Goal: Task Accomplishment & Management: Use online tool/utility

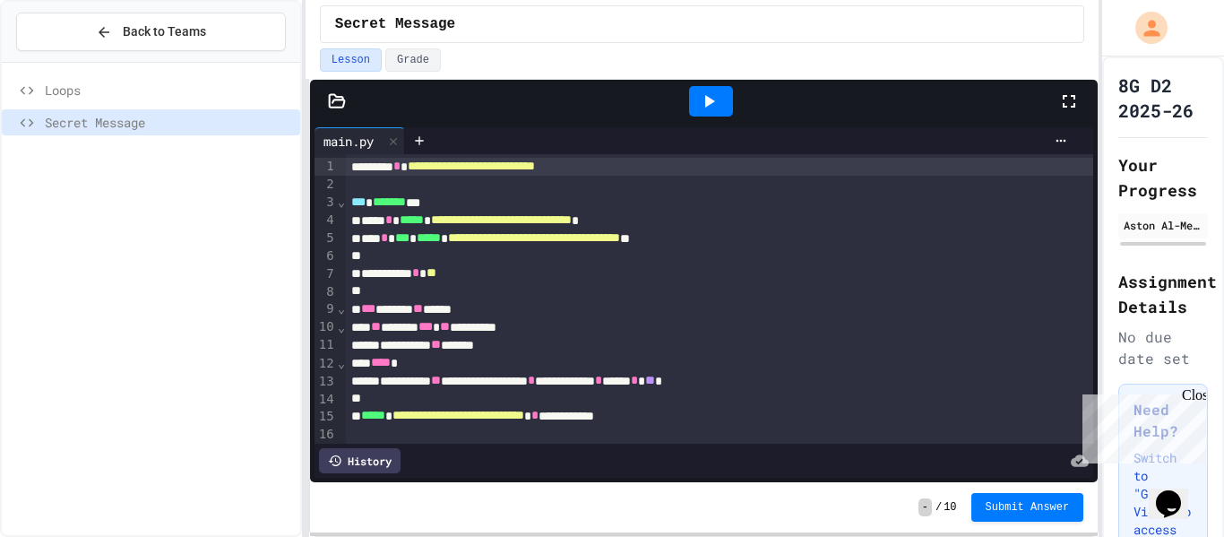
click at [872, 44] on div "Secret Message" at bounding box center [701, 24] width 793 height 48
click at [878, 52] on div "Lesson Grade" at bounding box center [702, 59] width 764 height 23
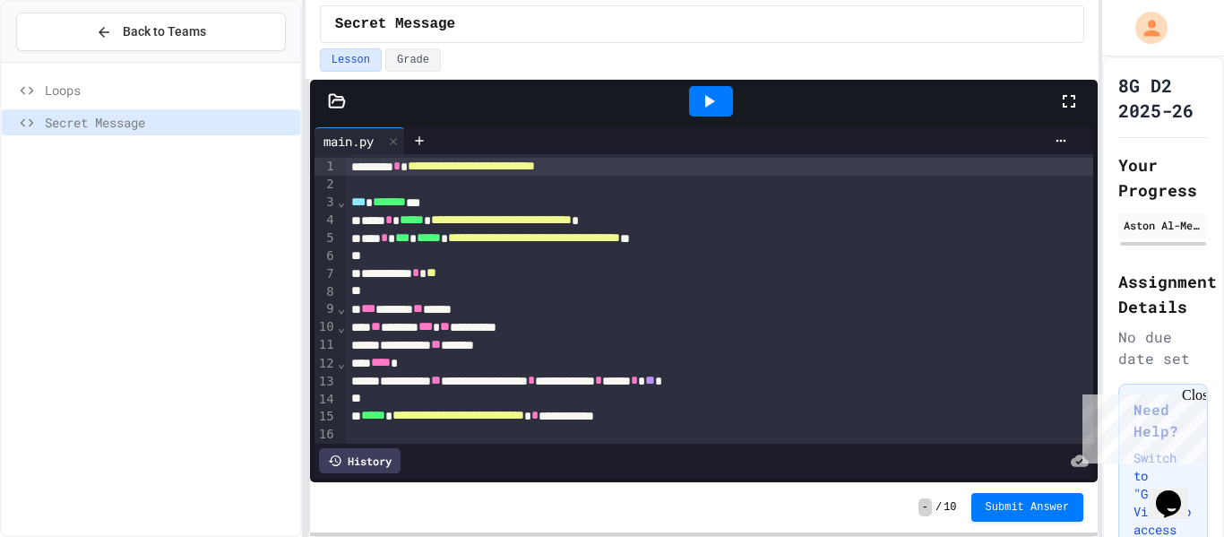
click at [876, 52] on div "Lesson Grade" at bounding box center [702, 59] width 764 height 23
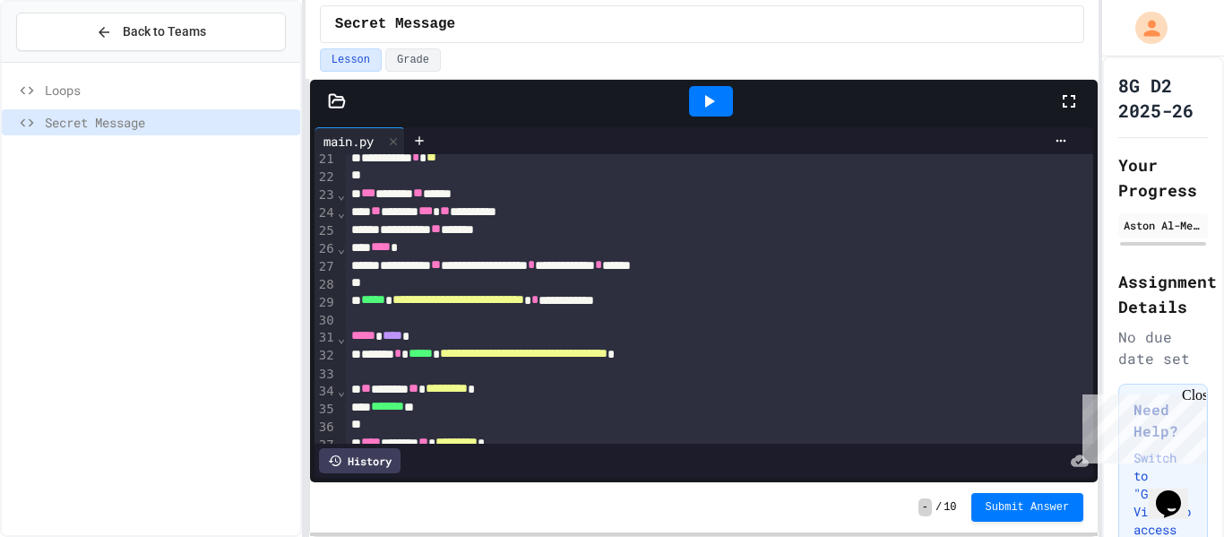
scroll to position [366, 0]
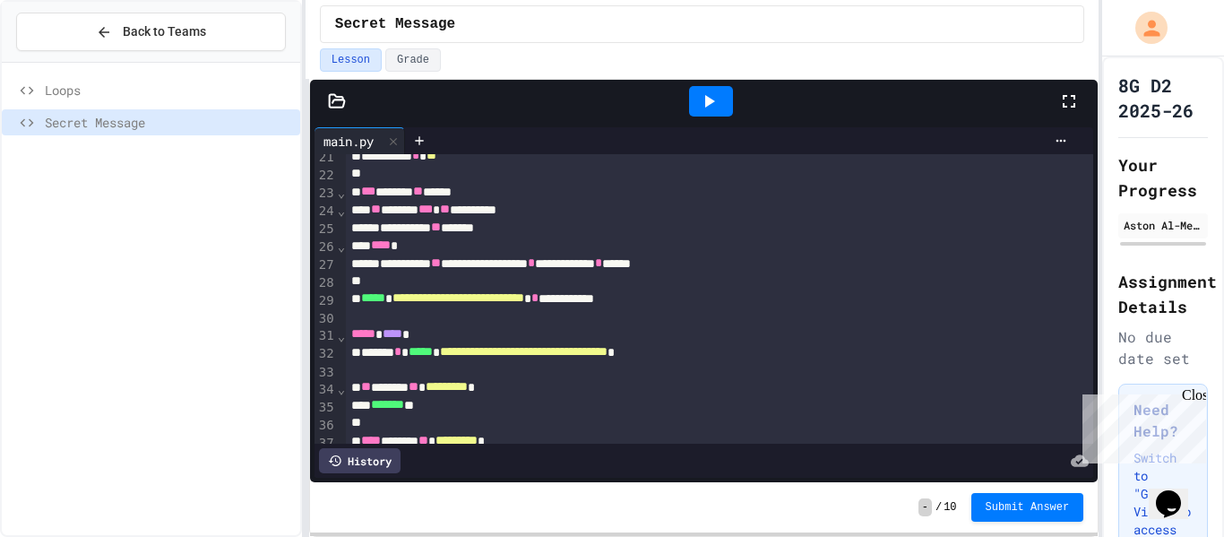
click at [786, 263] on div "**********" at bounding box center [720, 263] width 748 height 18
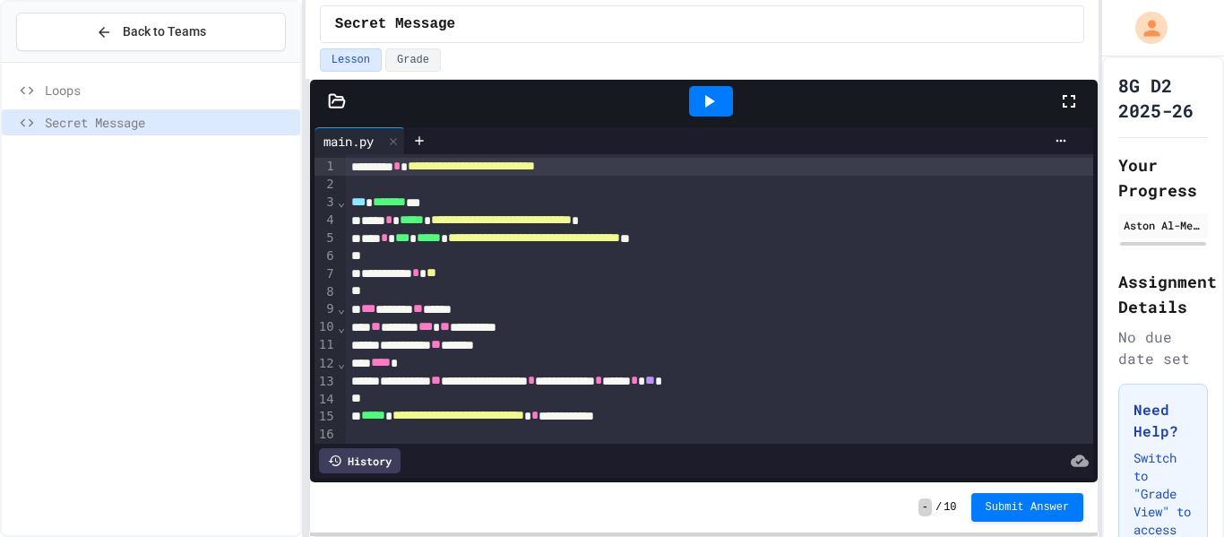
click at [693, 92] on div at bounding box center [711, 101] width 44 height 30
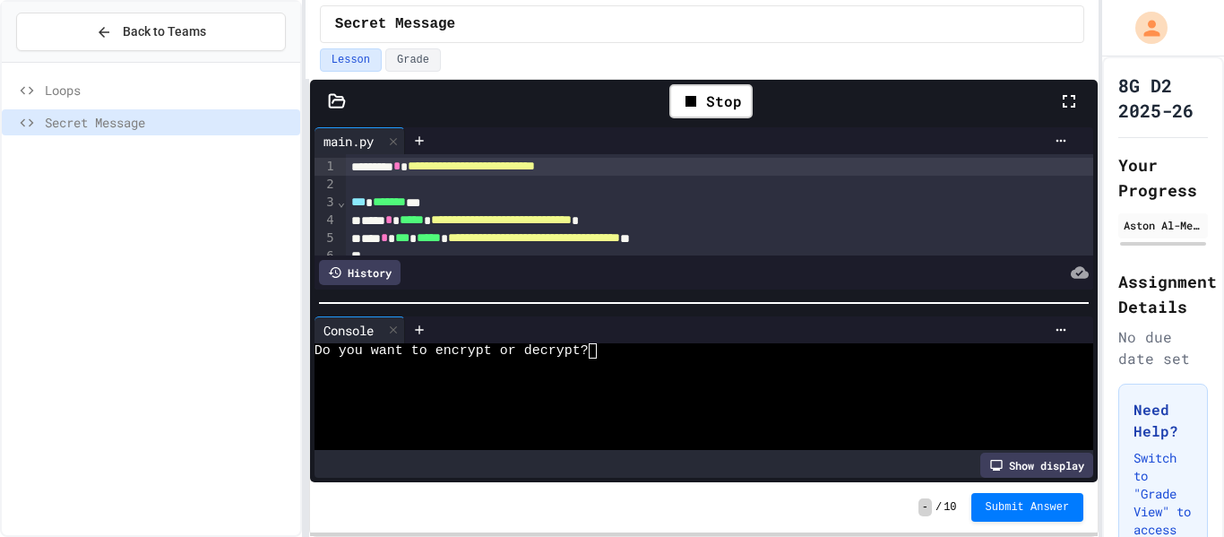
click at [849, 432] on div at bounding box center [693, 426] width 758 height 15
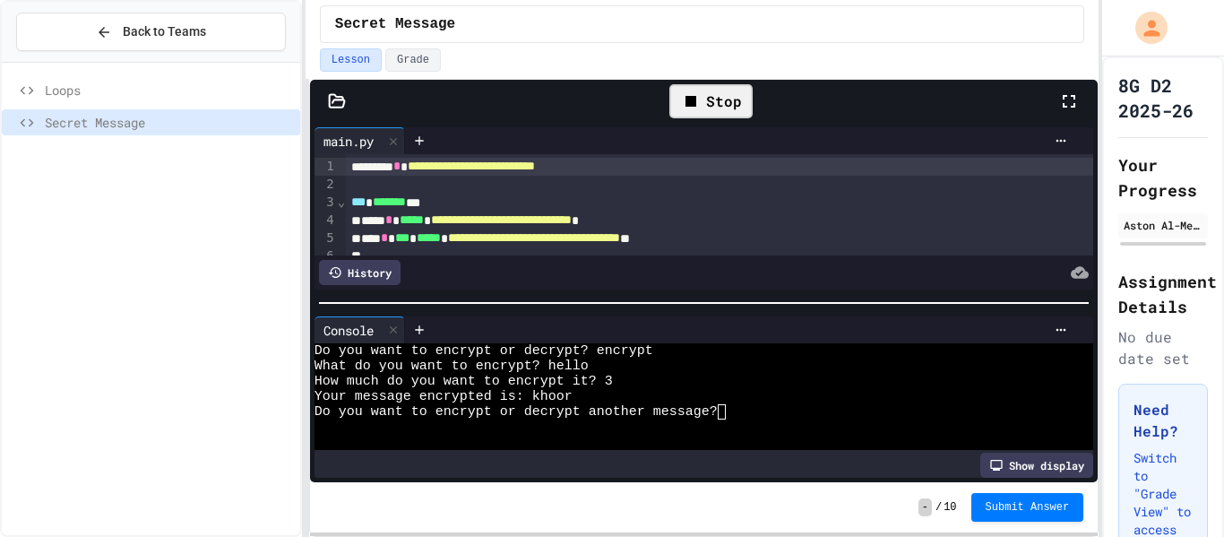
click at [700, 87] on div "Stop" at bounding box center [710, 101] width 83 height 34
click at [1032, 506] on span "Submit Answer" at bounding box center [1027, 507] width 84 height 14
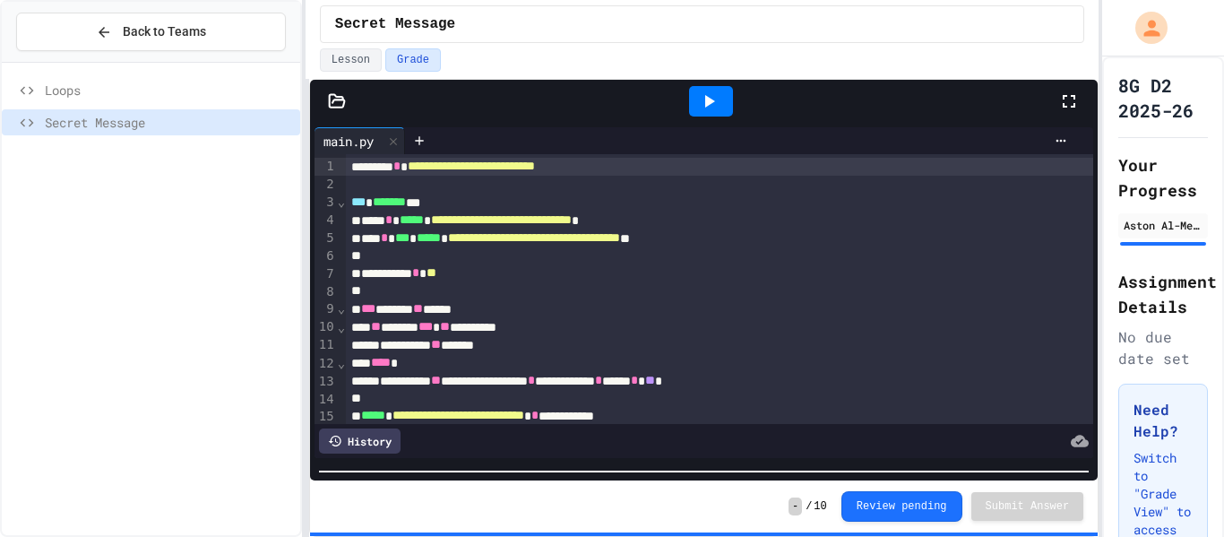
click at [832, 536] on html "**********" at bounding box center [612, 268] width 1224 height 537
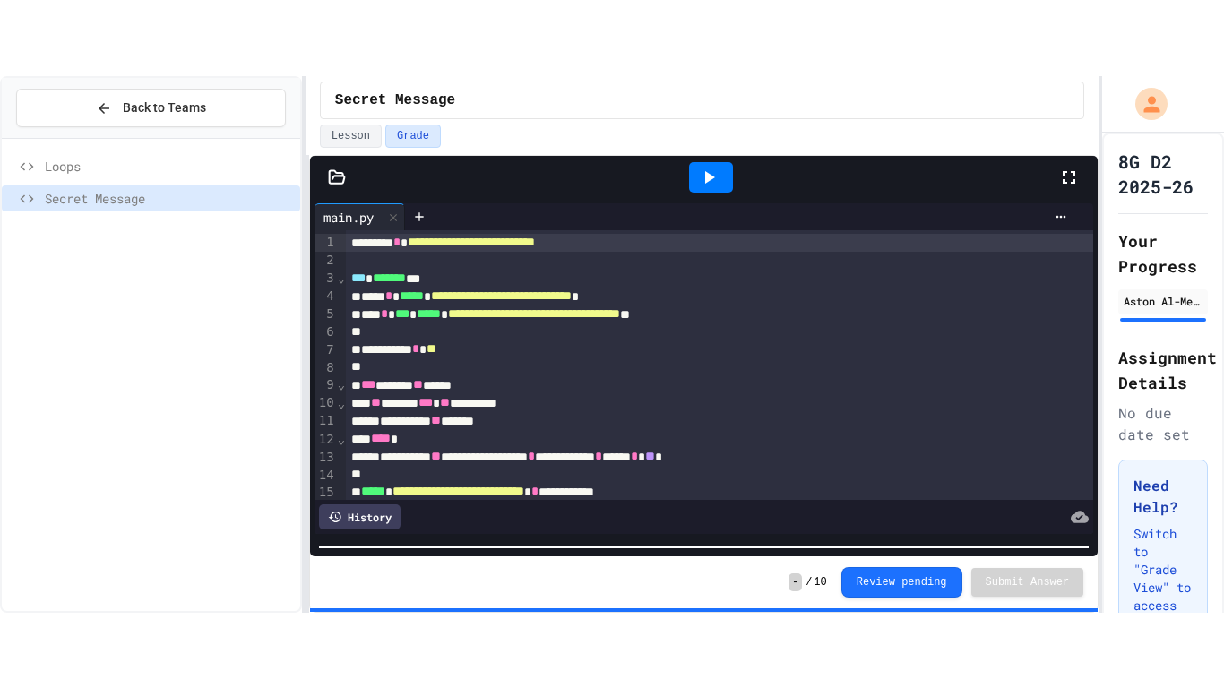
scroll to position [71, 0]
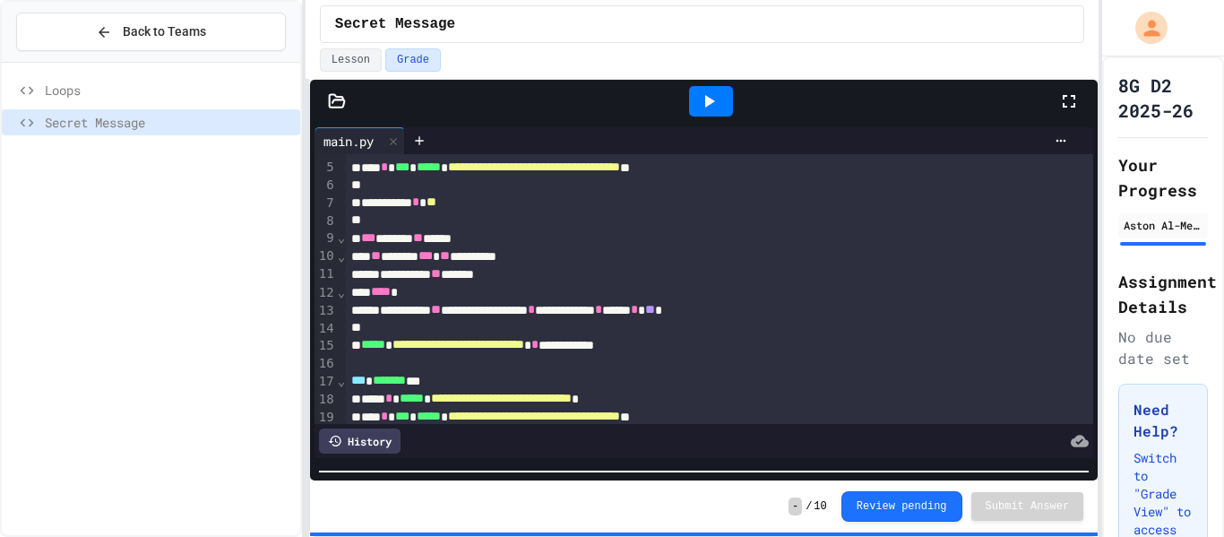
click at [1085, 93] on div at bounding box center [1077, 101] width 39 height 48
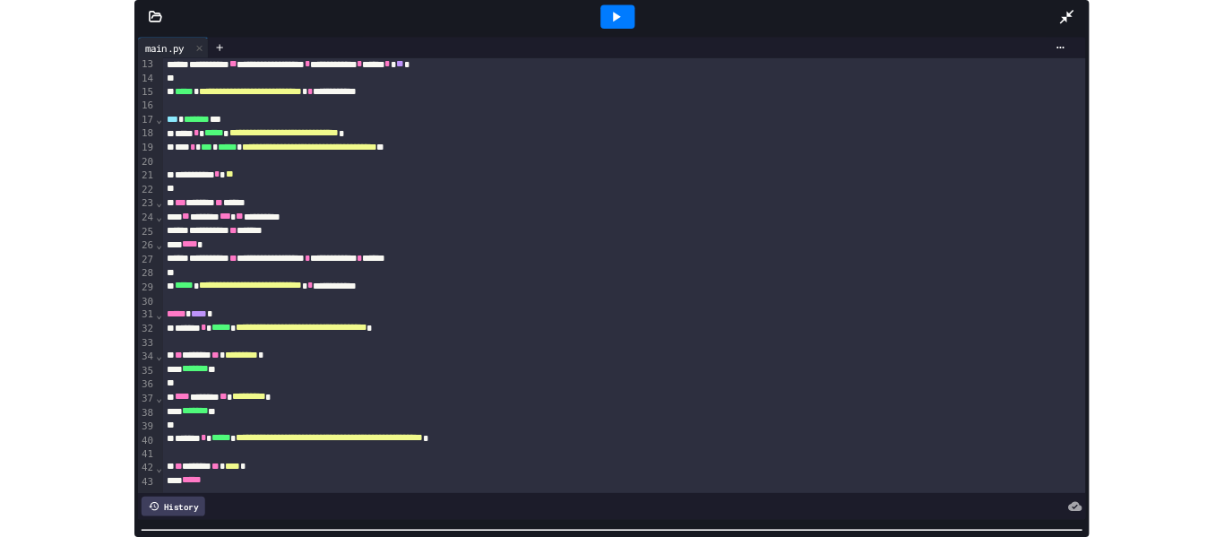
scroll to position [0, 0]
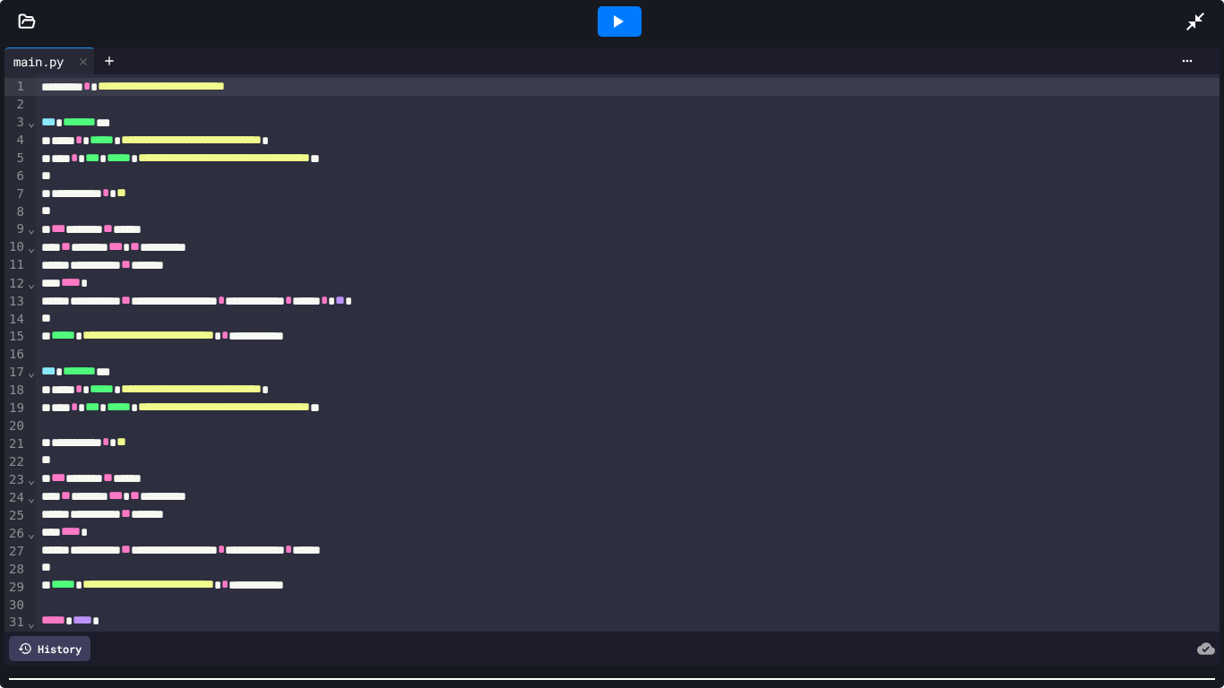
click at [1193, 31] on icon at bounding box center [1194, 21] width 21 height 21
